Goal: Task Accomplishment & Management: Complete application form

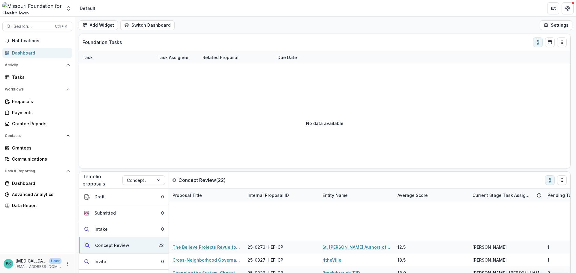
scroll to position [180, 0]
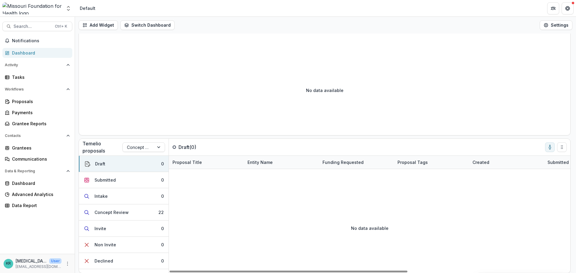
scroll to position [33, 0]
click at [135, 215] on button "Concept Review 22" at bounding box center [124, 212] width 90 height 16
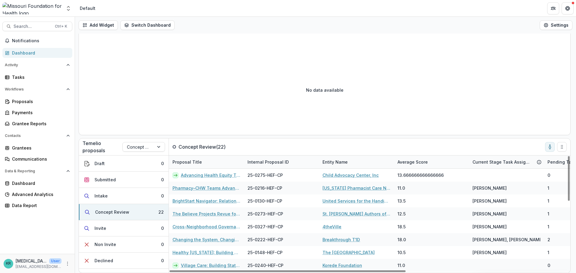
click at [421, 163] on div "Average Score" at bounding box center [413, 162] width 38 height 6
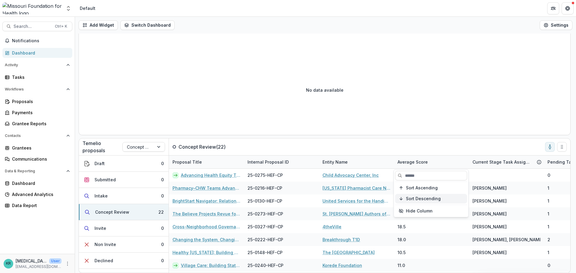
click at [419, 199] on span "Sort Descending" at bounding box center [423, 199] width 35 height 5
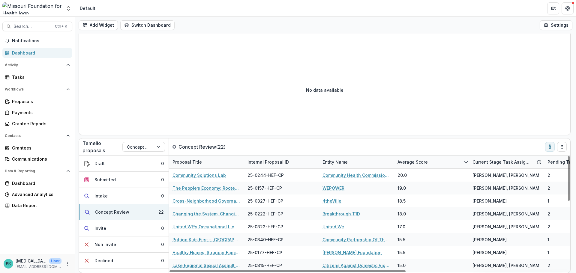
click at [426, 116] on div "No data available" at bounding box center [324, 90] width 491 height 90
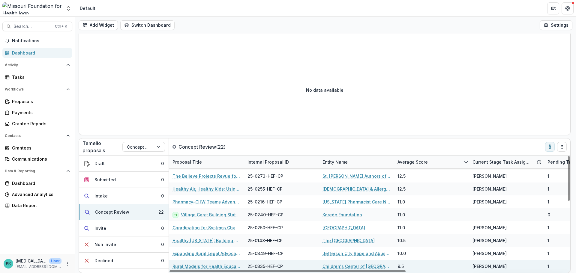
click at [200, 265] on link "Rural Models for Health Education" at bounding box center [207, 266] width 68 height 6
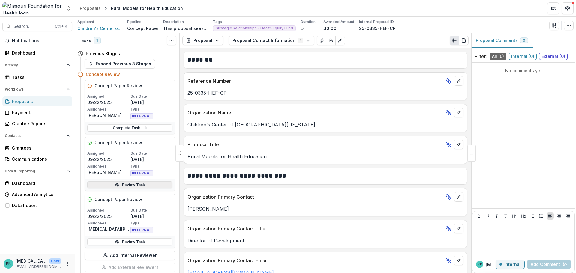
click at [104, 185] on link "Review Task" at bounding box center [129, 185] width 85 height 7
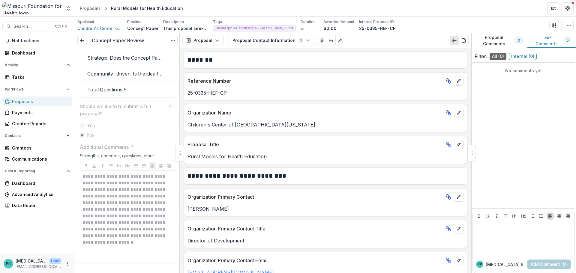
scroll to position [1230, 0]
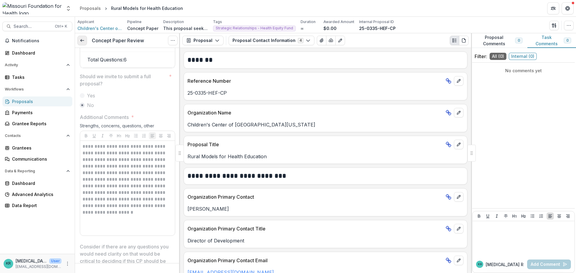
click at [83, 40] on icon at bounding box center [82, 40] width 5 height 5
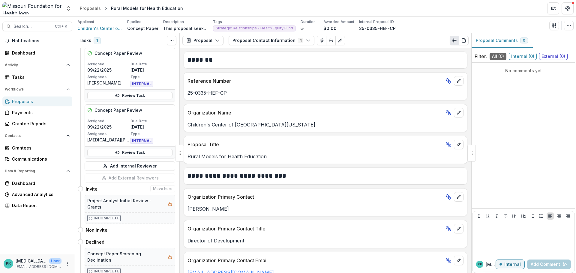
scroll to position [90, 0]
click at [126, 153] on link "Review Task" at bounding box center [129, 152] width 85 height 7
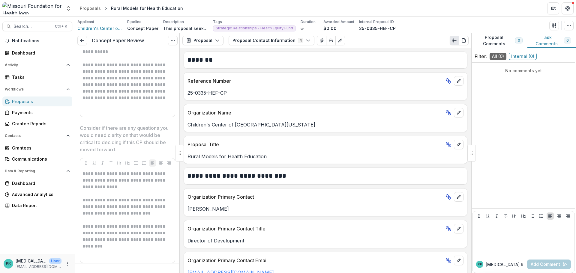
scroll to position [1380, 0]
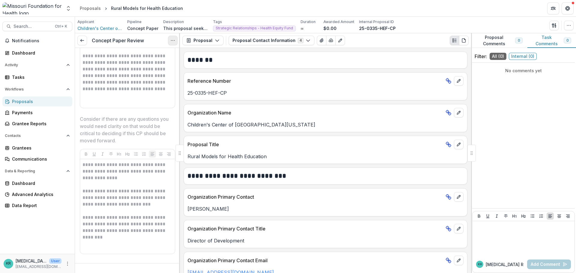
click at [170, 40] on icon "Options" at bounding box center [172, 40] width 5 height 5
click at [152, 67] on button "Reopen Task" at bounding box center [144, 67] width 64 height 10
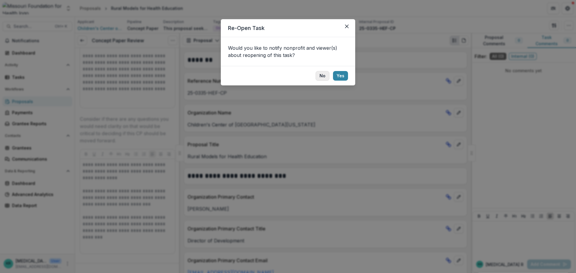
click at [319, 76] on button "No" at bounding box center [323, 76] width 14 height 10
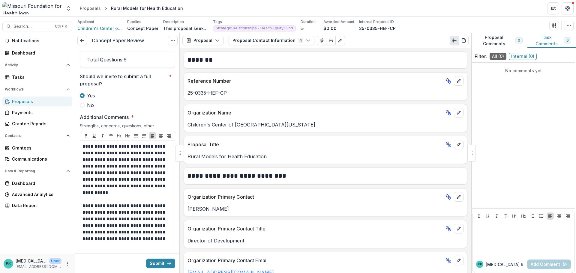
scroll to position [1140, 0]
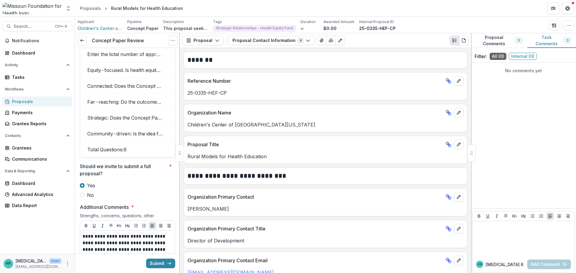
click at [90, 199] on span "No" at bounding box center [90, 195] width 7 height 7
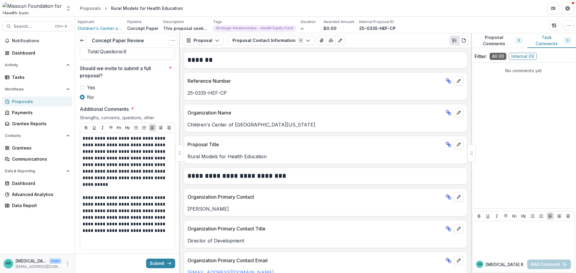
scroll to position [1320, 0]
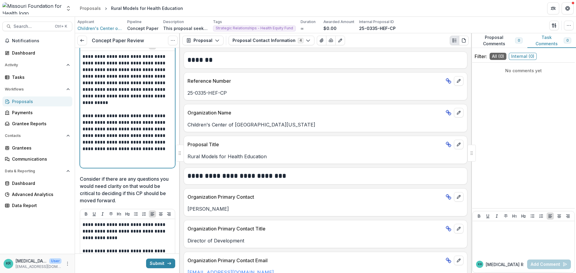
click at [123, 159] on p "**********" at bounding box center [127, 136] width 88 height 46
click at [120, 159] on p "**********" at bounding box center [127, 136] width 88 height 46
click at [97, 127] on p "**********" at bounding box center [127, 136] width 88 height 46
click at [158, 126] on p "**********" at bounding box center [127, 136] width 88 height 46
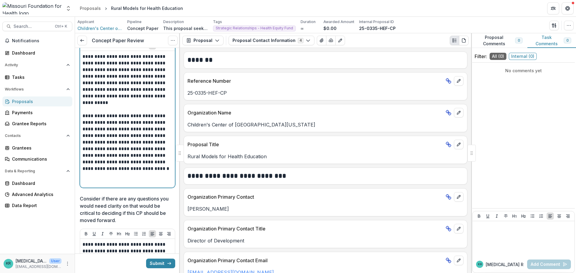
click at [129, 151] on p "**********" at bounding box center [127, 146] width 88 height 66
click at [122, 152] on p "**********" at bounding box center [127, 146] width 88 height 66
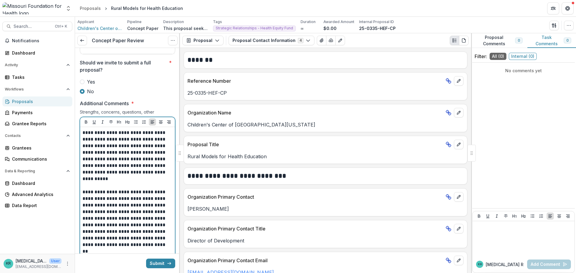
scroll to position [1170, 0]
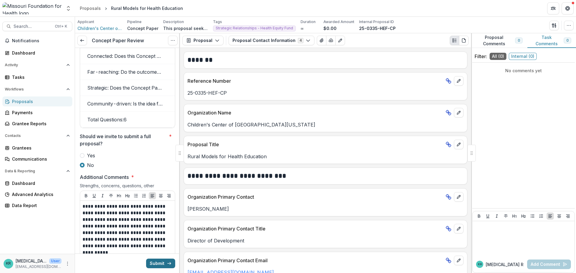
click at [169, 265] on icon "submit" at bounding box center [169, 263] width 5 height 5
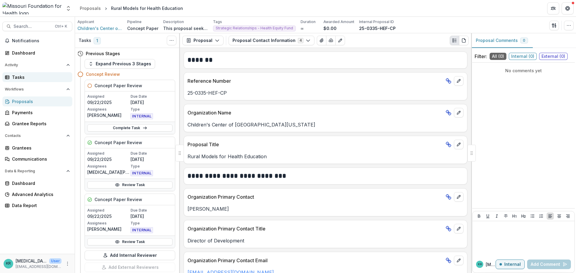
click at [20, 75] on div "Tasks" at bounding box center [40, 77] width 56 height 6
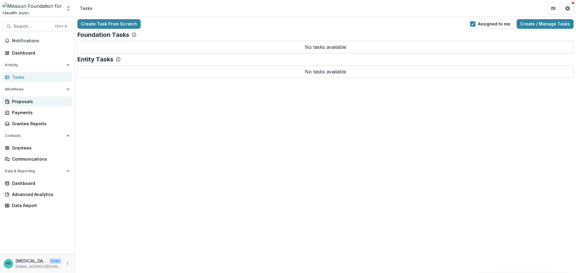
click at [23, 101] on div "Proposals" at bounding box center [40, 101] width 56 height 6
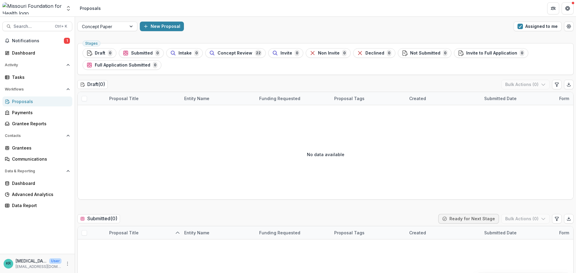
click at [23, 101] on div "Proposals" at bounding box center [40, 101] width 56 height 6
click at [248, 54] on span "Concept Review" at bounding box center [235, 53] width 35 height 5
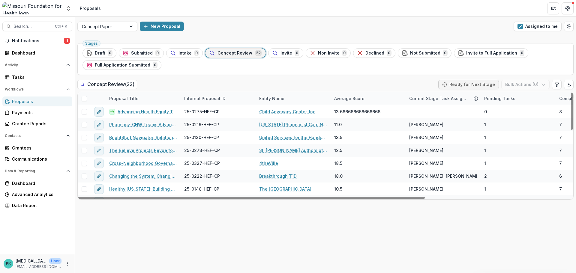
click at [501, 101] on div "Pending Tasks" at bounding box center [500, 98] width 38 height 6
click at [505, 126] on span "Sort Ascending" at bounding box center [509, 124] width 32 height 5
click at [517, 246] on div "Stages Draft 0 Submitted 0 Intake 0 Concept Review 22 Invite 0 Non Invite 0 Dec…" at bounding box center [325, 157] width 501 height 233
click at [559, 85] on icon "Edit table settings" at bounding box center [556, 84] width 5 height 5
select select "******"
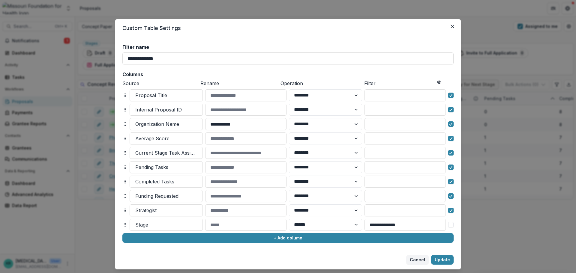
click at [451, 33] on header "Custom Table Settings" at bounding box center [288, 28] width 346 height 18
click at [450, 29] on button "Close" at bounding box center [453, 27] width 10 height 10
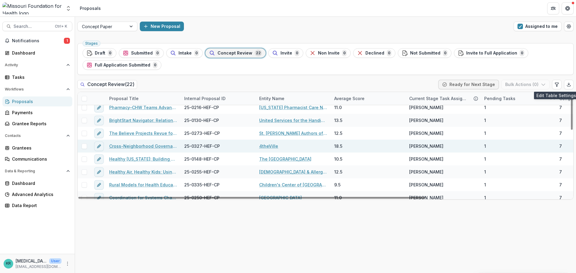
scroll to position [60, 0]
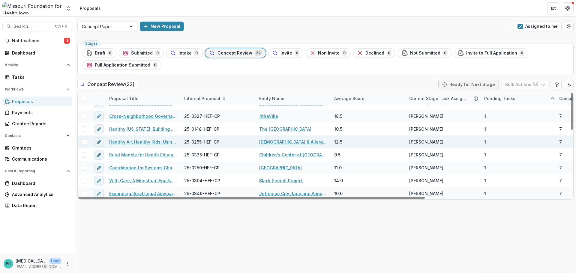
click at [160, 144] on link "Healthy Air, Healthy Kids: Using Local Data to Advance [MEDICAL_DATA] Equity in…" at bounding box center [143, 142] width 68 height 6
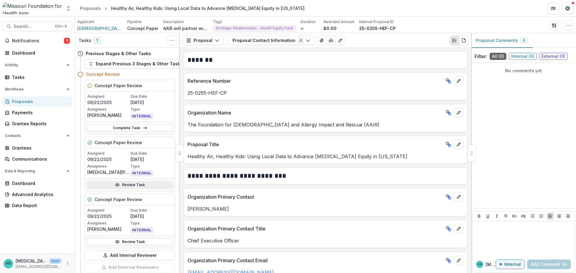
click at [118, 183] on icon at bounding box center [117, 185] width 5 height 5
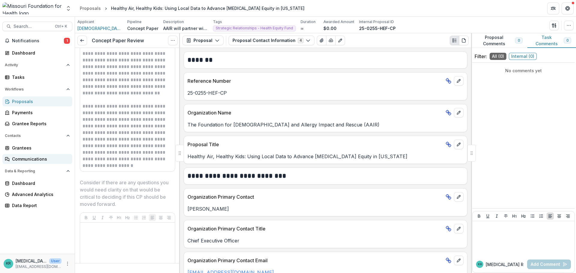
scroll to position [1320, 0]
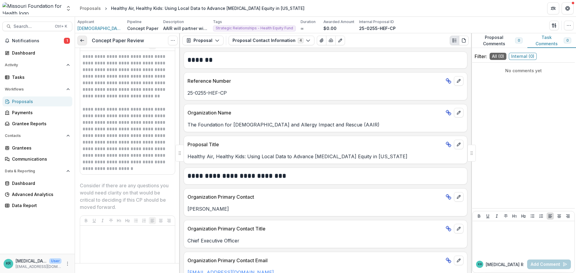
click at [79, 38] on link at bounding box center [82, 41] width 10 height 10
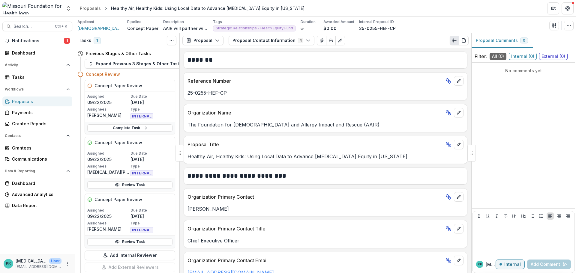
click at [9, 102] on icon at bounding box center [7, 101] width 5 height 5
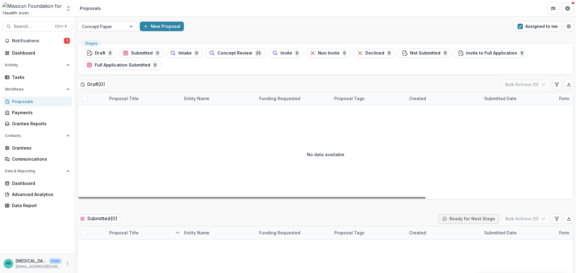
click at [231, 56] on span "Concept Review" at bounding box center [235, 53] width 35 height 5
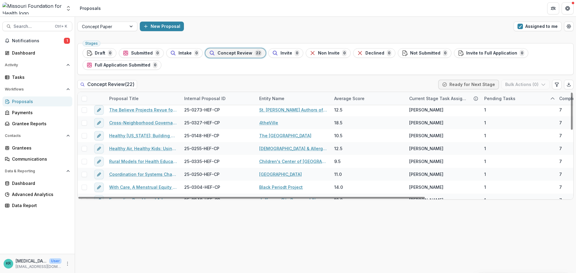
scroll to position [60, 0]
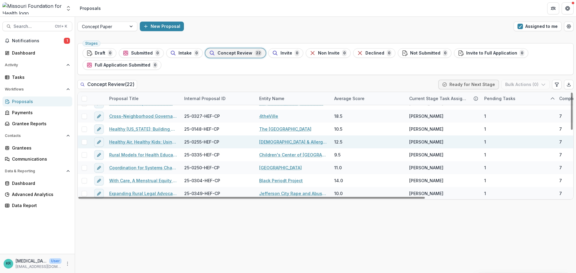
click at [145, 142] on link "Healthy Air, Healthy Kids: Using Local Data to Advance [MEDICAL_DATA] Equity in…" at bounding box center [143, 142] width 68 height 6
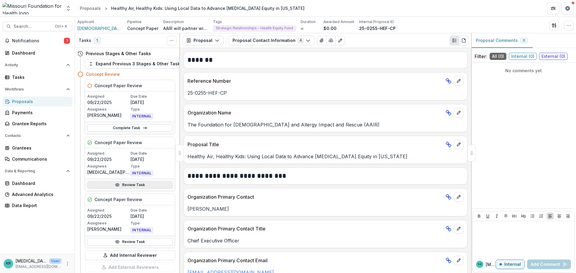
click at [135, 185] on link "Review Task" at bounding box center [129, 185] width 85 height 7
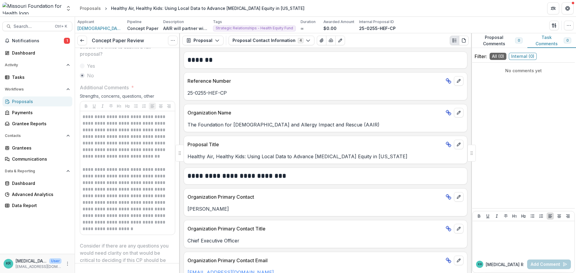
scroll to position [1260, 0]
click at [81, 47] on div "Concept Paper Review View task Reopen Task" at bounding box center [127, 40] width 105 height 15
click at [80, 43] on icon at bounding box center [82, 40] width 5 height 5
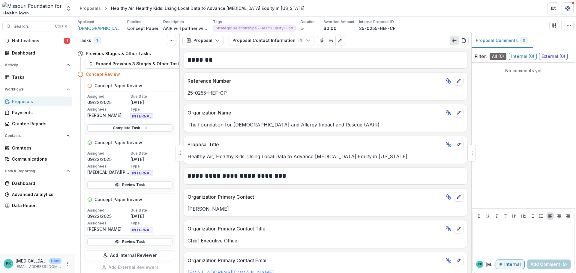
click at [22, 101] on div "Proposals" at bounding box center [40, 101] width 56 height 6
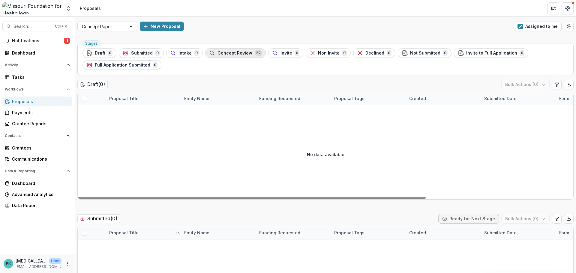
click at [233, 56] on div "Concept Review 22" at bounding box center [235, 53] width 53 height 7
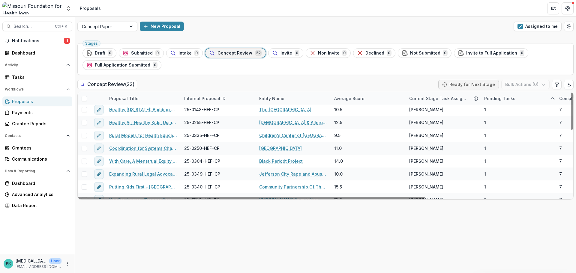
scroll to position [90, 0]
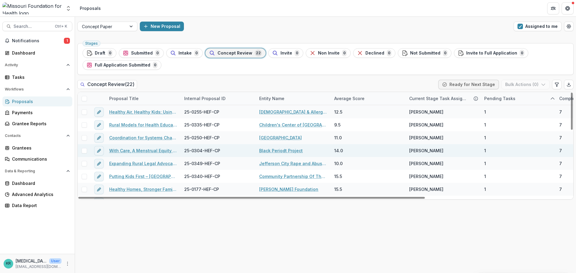
click at [157, 153] on link "With Care, A Menstrual Equity Framework for [US_STATE]" at bounding box center [143, 151] width 68 height 6
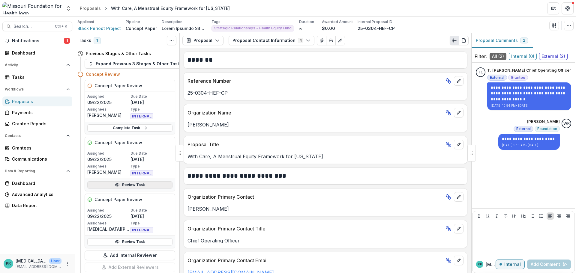
click at [115, 185] on icon at bounding box center [117, 185] width 5 height 5
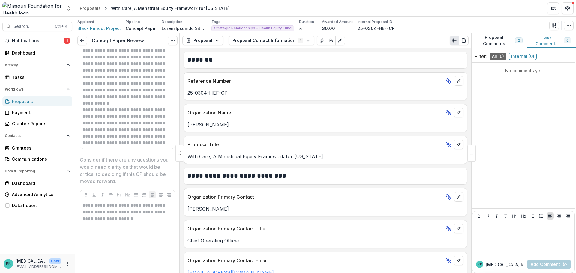
scroll to position [1350, 0]
click at [85, 44] on link at bounding box center [82, 41] width 10 height 10
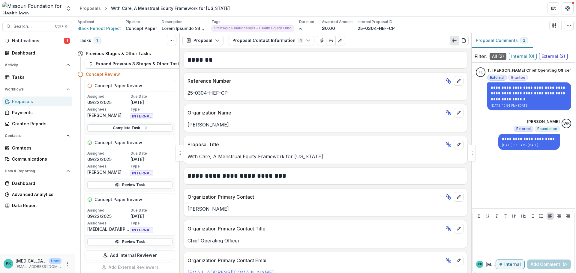
click at [32, 102] on div "Proposals" at bounding box center [40, 101] width 56 height 6
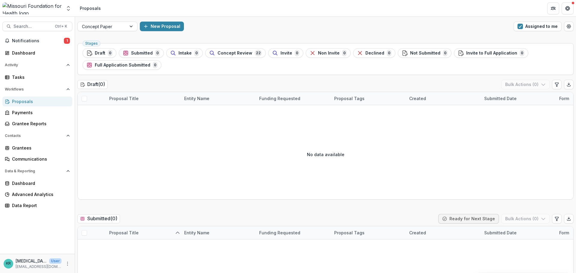
click at [220, 59] on ul "Stages Draft 0 Submitted 0 Intake 0 Concept Review 22 Invite 0 Non Invite 0 Dec…" at bounding box center [326, 59] width 486 height 22
click at [221, 54] on span "Concept Review" at bounding box center [235, 53] width 35 height 5
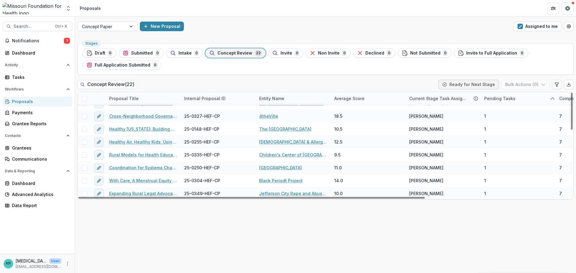
scroll to position [90, 0]
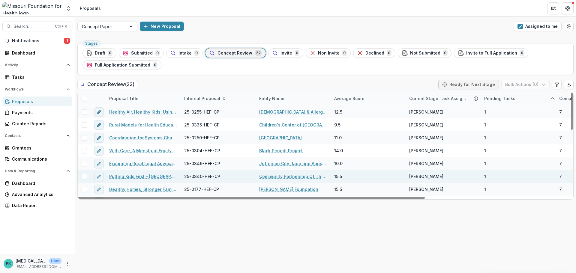
click at [152, 174] on link "Putting Kids First – [GEOGRAPHIC_DATA]" at bounding box center [143, 176] width 68 height 6
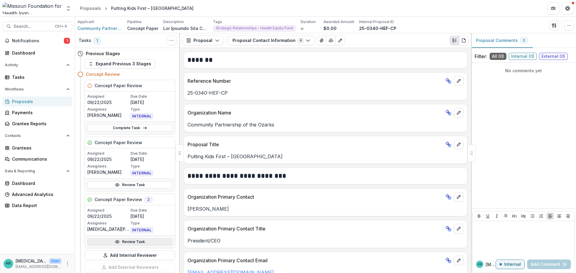
click at [122, 242] on link "Review Task" at bounding box center [129, 242] width 85 height 7
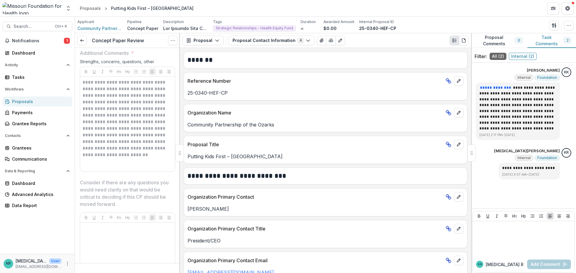
scroll to position [1320, 0]
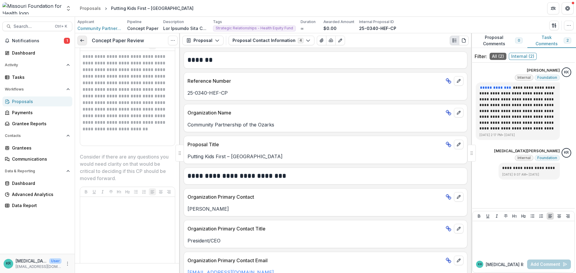
click at [83, 41] on line at bounding box center [81, 41] width 3 height 0
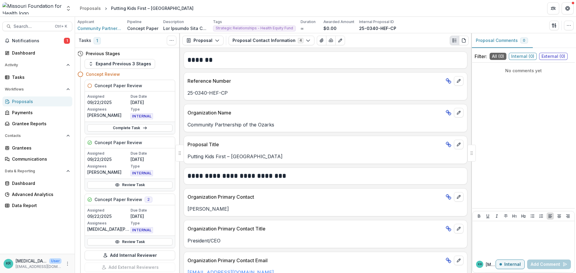
click at [37, 99] on div "Proposals" at bounding box center [40, 101] width 56 height 6
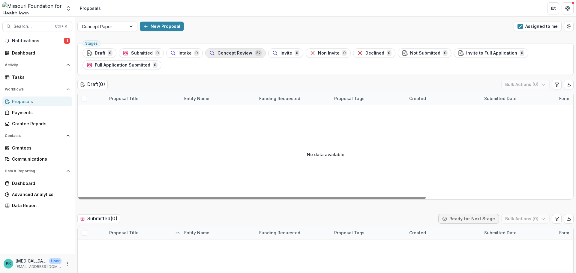
click at [228, 52] on span "Concept Review" at bounding box center [235, 53] width 35 height 5
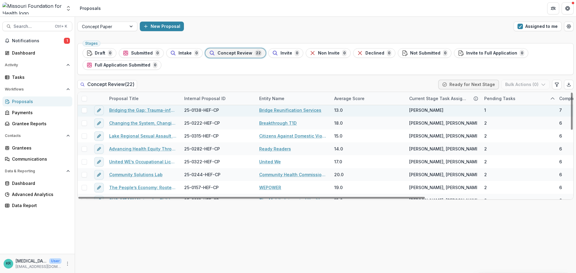
scroll to position [190, 0]
